Goal: Transaction & Acquisition: Purchase product/service

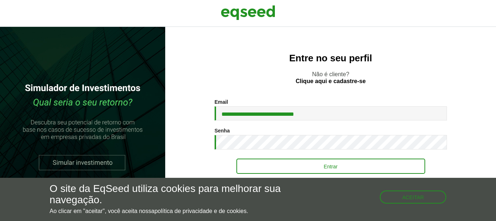
click at [310, 166] on button "Entrar" at bounding box center [330, 166] width 189 height 15
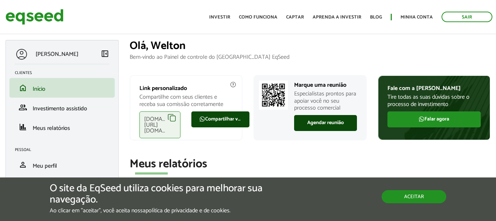
click at [417, 199] on button "Aceitar" at bounding box center [414, 196] width 65 height 13
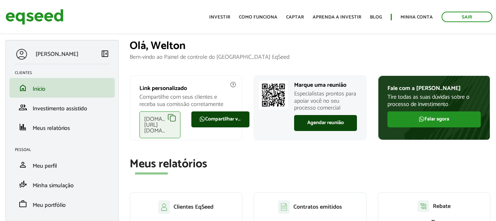
click at [55, 204] on span "Meu portfólio" at bounding box center [49, 205] width 33 height 10
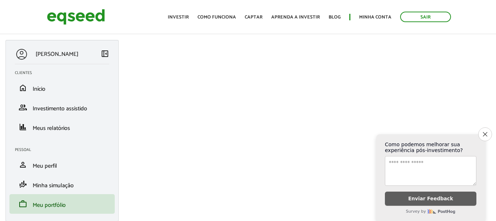
click at [87, 17] on img at bounding box center [76, 16] width 58 height 19
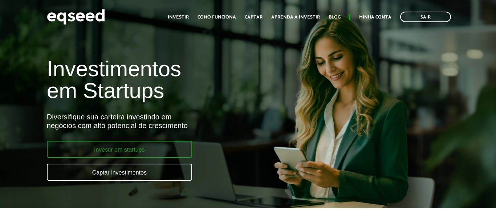
click at [125, 150] on link "Investir em startups" at bounding box center [119, 149] width 145 height 17
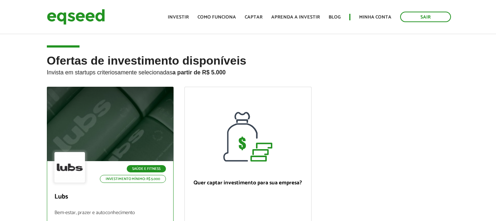
click at [135, 126] on div at bounding box center [110, 124] width 152 height 89
click at [134, 200] on p "Lubs" at bounding box center [109, 197] width 111 height 8
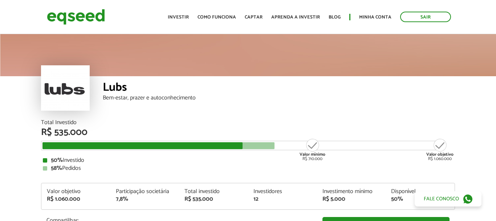
click at [315, 144] on div "Valor mínimo R$ 710.000" at bounding box center [312, 149] width 27 height 23
click at [337, 217] on link "Investir" at bounding box center [385, 225] width 127 height 16
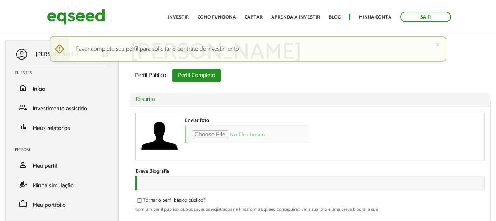
click at [69, 15] on img at bounding box center [76, 16] width 58 height 19
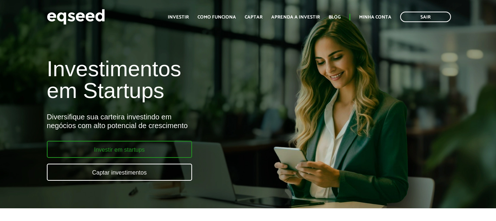
click at [159, 146] on link "Investir em startups" at bounding box center [119, 149] width 145 height 17
